Goal: Navigation & Orientation: Find specific page/section

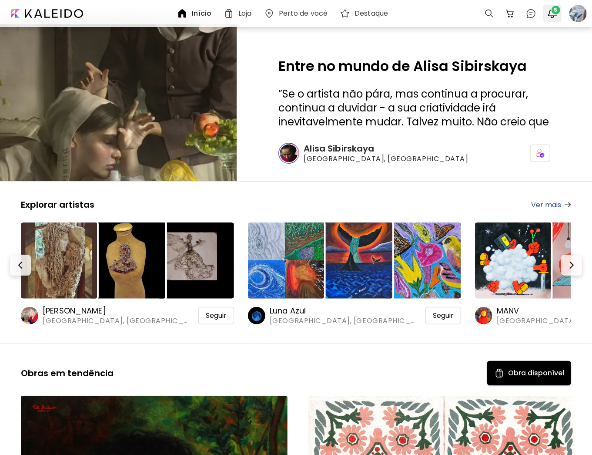
click at [550, 10] on img "button" at bounding box center [552, 13] width 10 height 10
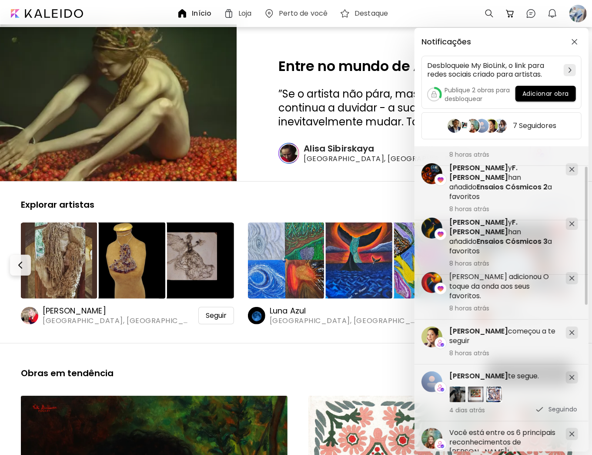
scroll to position [44, 0]
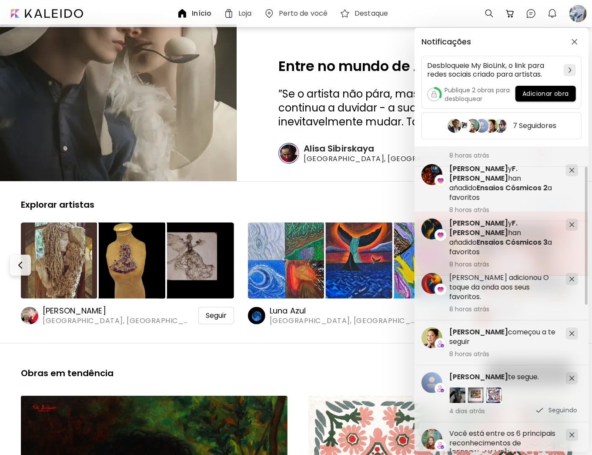
click at [480, 220] on span "[PERSON_NAME]" at bounding box center [478, 223] width 59 height 10
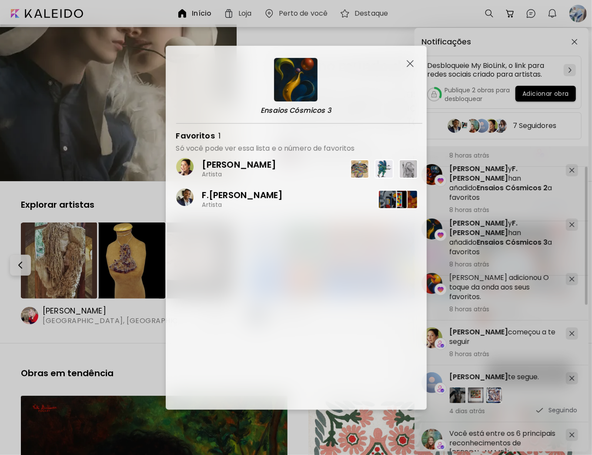
click at [256, 165] on p "[PERSON_NAME]" at bounding box center [239, 164] width 74 height 11
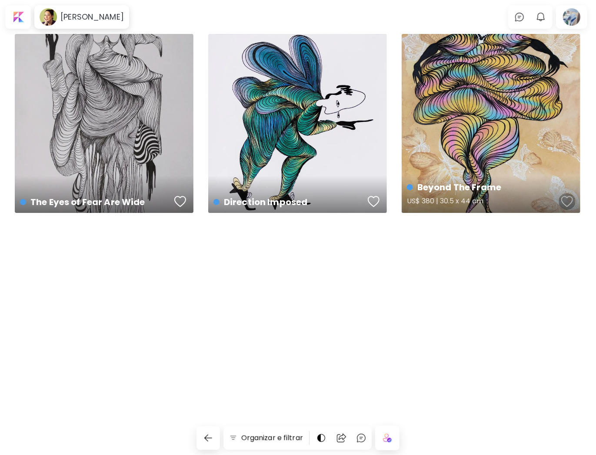
click at [568, 198] on div "button" at bounding box center [568, 201] width 12 height 13
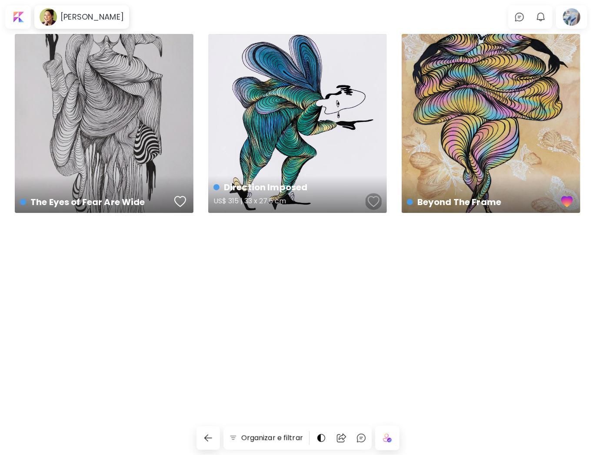
click at [377, 199] on div "button" at bounding box center [374, 201] width 12 height 13
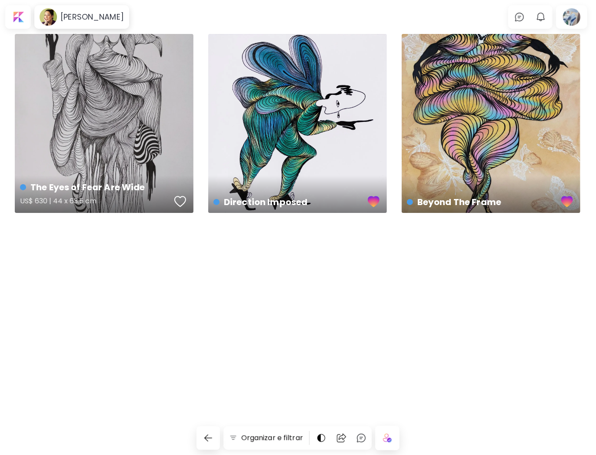
click at [181, 197] on div "button" at bounding box center [180, 201] width 12 height 13
click at [105, 18] on h6 "[PERSON_NAME]" at bounding box center [92, 17] width 64 height 10
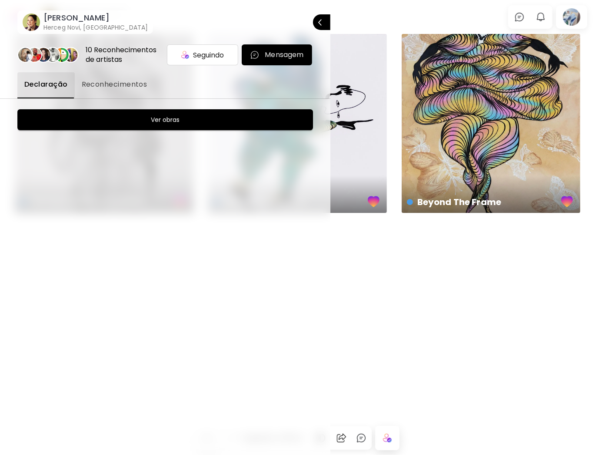
click at [117, 87] on span "Reconhecimentos" at bounding box center [115, 84] width 66 height 10
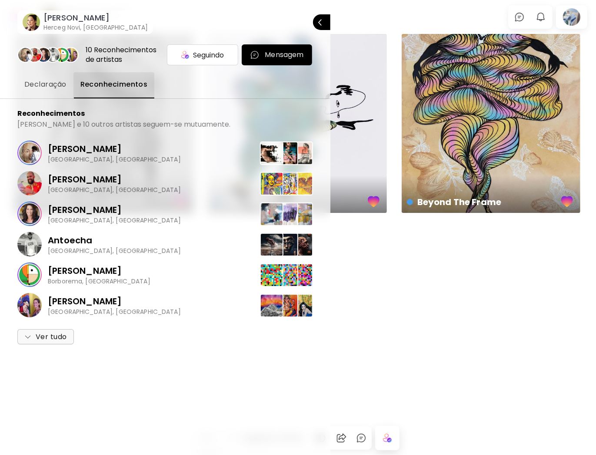
click at [573, 20] on div at bounding box center [298, 227] width 596 height 455
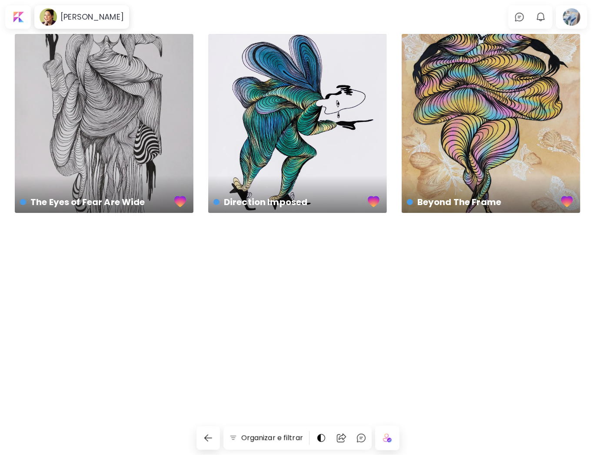
click at [573, 20] on div at bounding box center [572, 17] width 28 height 20
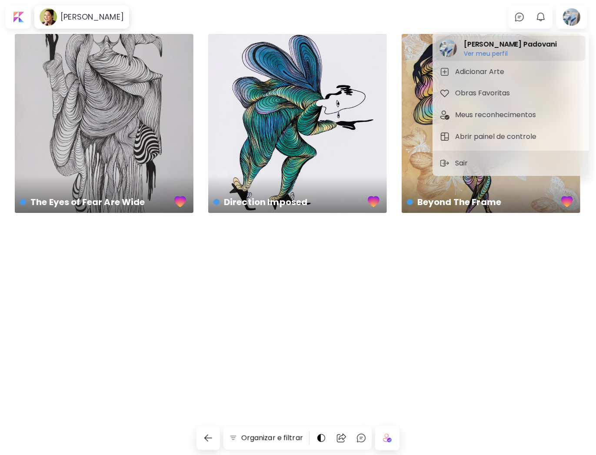
click at [500, 56] on h6 "Ver meu perfil" at bounding box center [510, 54] width 93 height 8
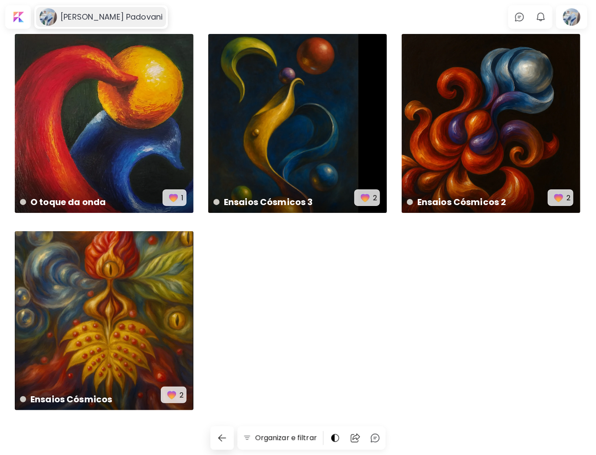
click at [84, 12] on h6 "[PERSON_NAME] Padovani" at bounding box center [111, 17] width 102 height 10
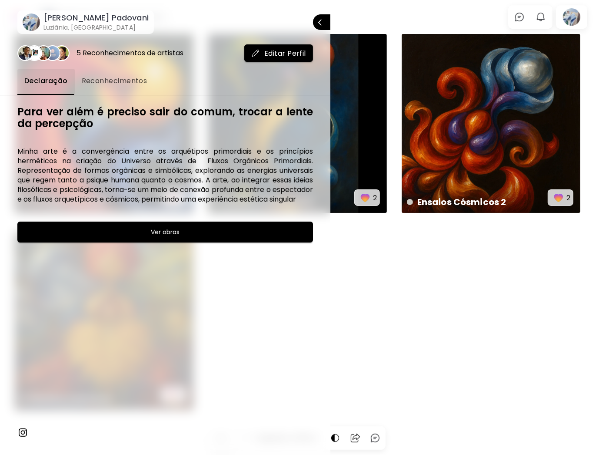
click at [113, 80] on span "Reconhecimentos" at bounding box center [115, 81] width 66 height 10
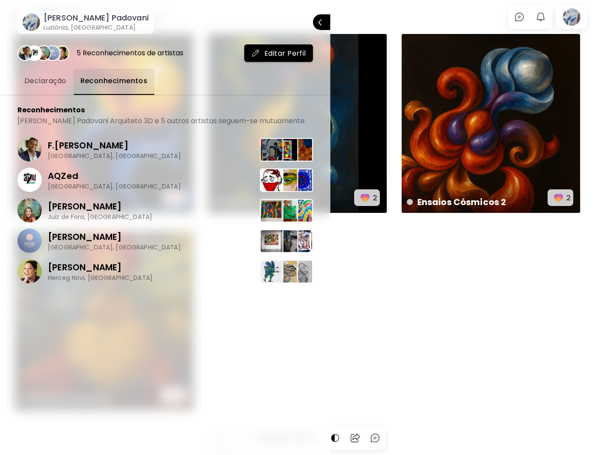
click at [46, 81] on span "Declaração" at bounding box center [45, 81] width 42 height 10
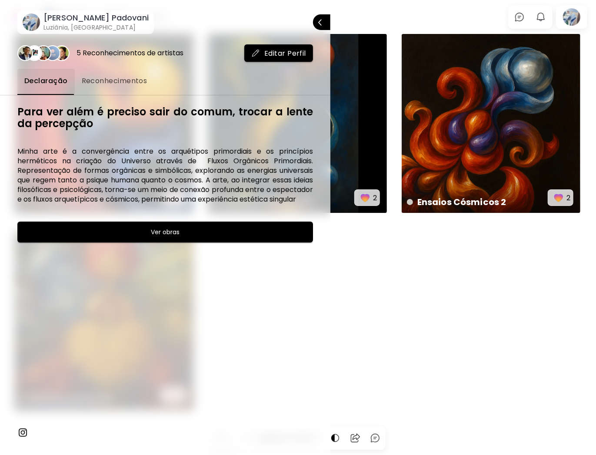
click at [86, 16] on h6 "[PERSON_NAME] Padovani" at bounding box center [96, 18] width 105 height 10
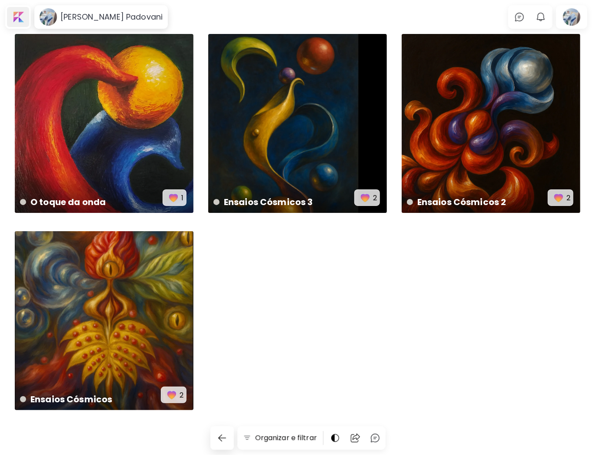
click at [18, 13] on div at bounding box center [18, 17] width 22 height 20
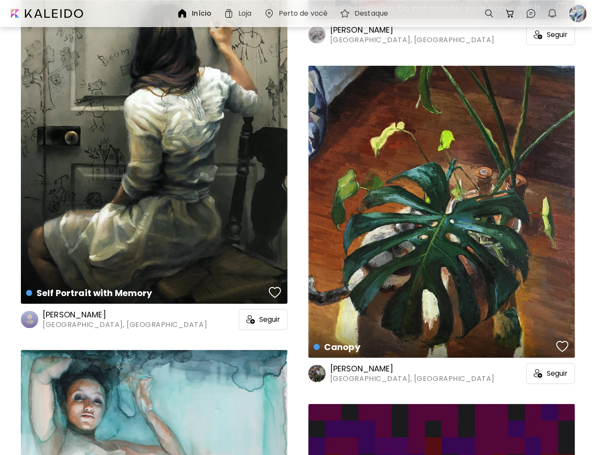
scroll to position [11050, 0]
